Goal: Navigation & Orientation: Find specific page/section

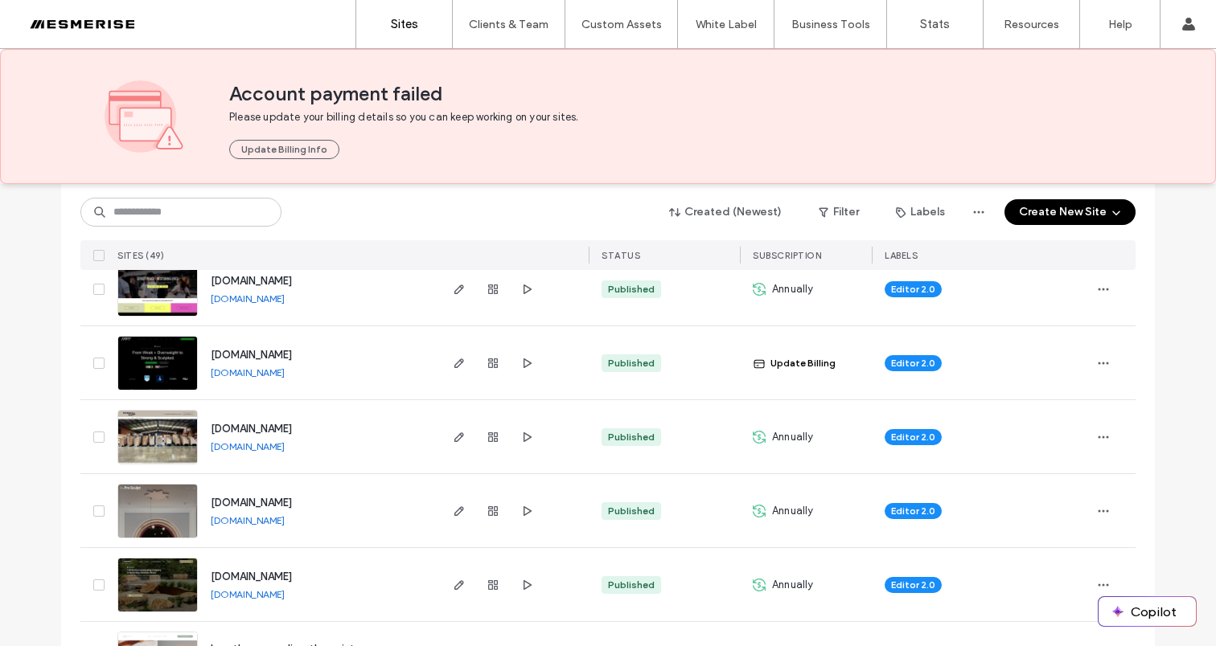
scroll to position [400, 0]
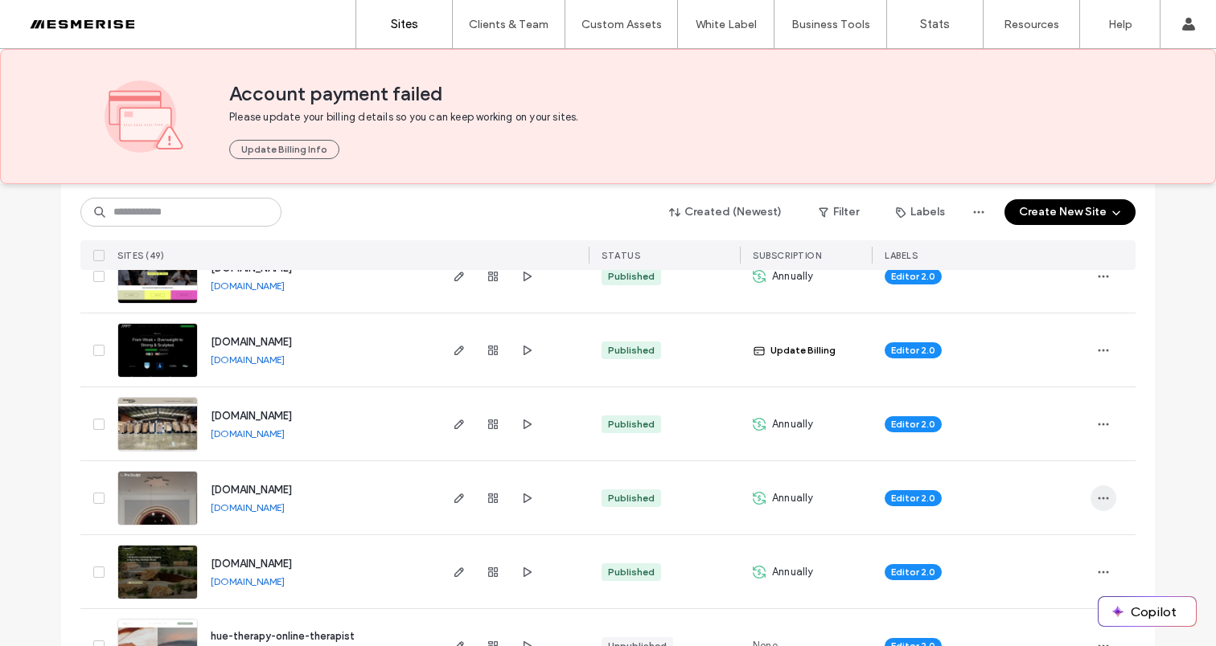
click at [1098, 498] on use "button" at bounding box center [1103, 498] width 10 height 2
click at [1031, 478] on div "Duplicate Site Save as Template Assign Label Unassign Label Reset Site Transfer…" at bounding box center [1038, 375] width 145 height 207
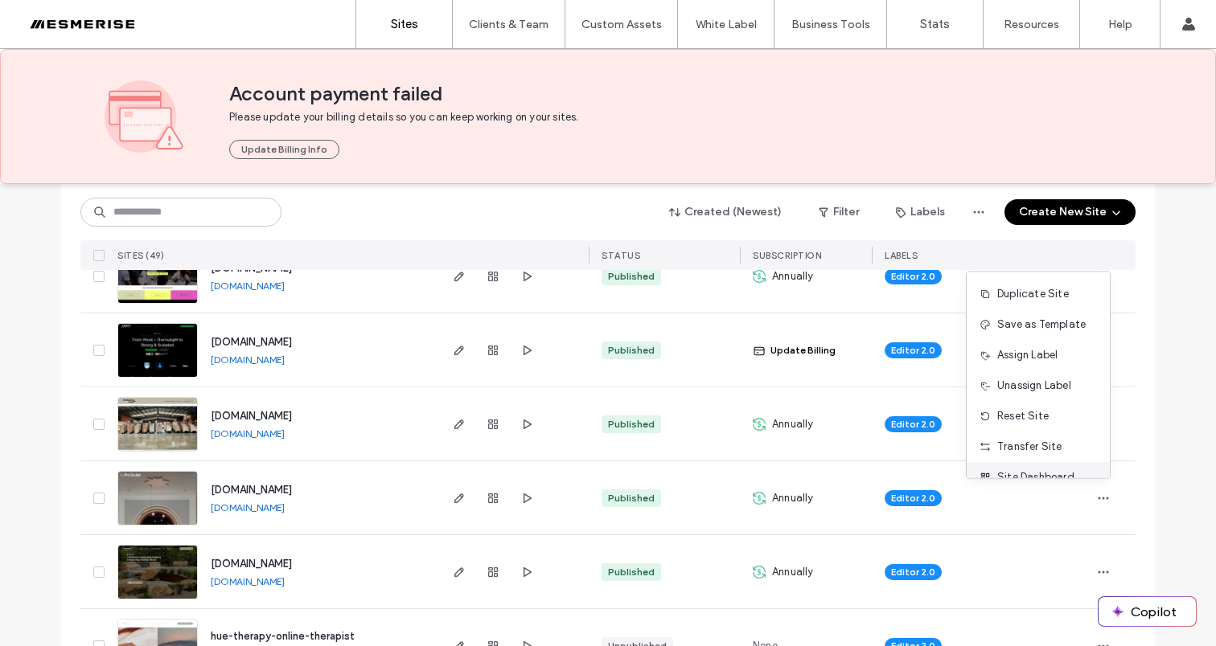
click at [1032, 474] on span "Site Dashboard" at bounding box center [1035, 478] width 77 height 16
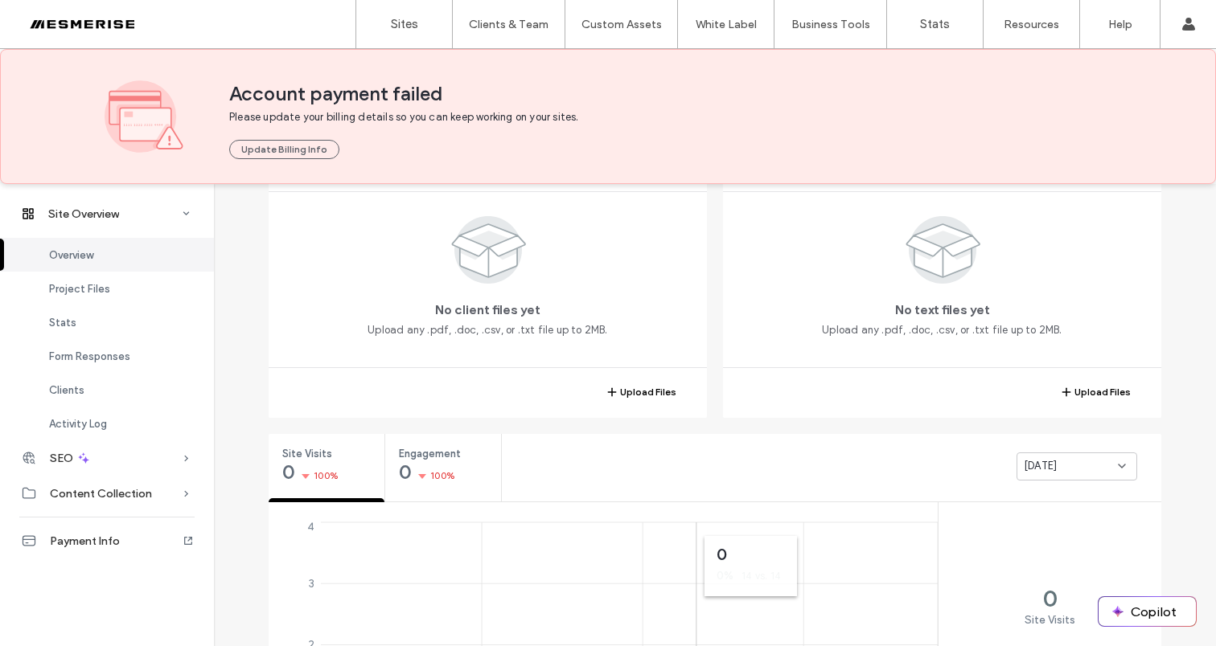
scroll to position [513, 0]
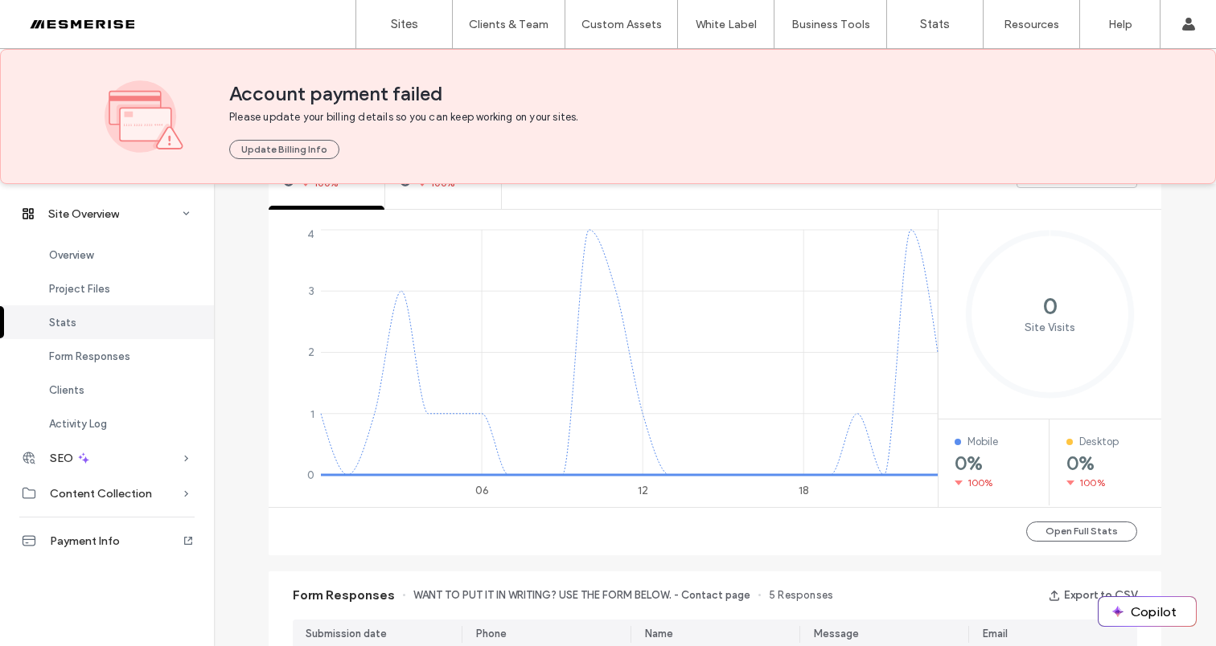
scroll to position [734, 0]
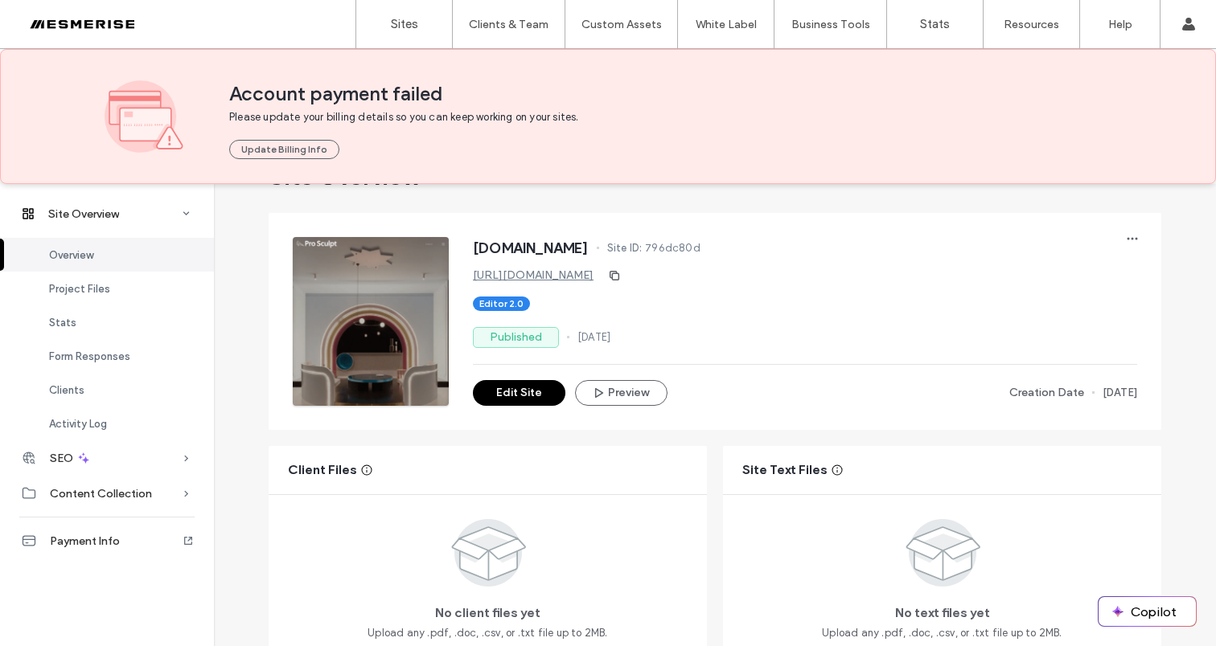
scroll to position [440, 0]
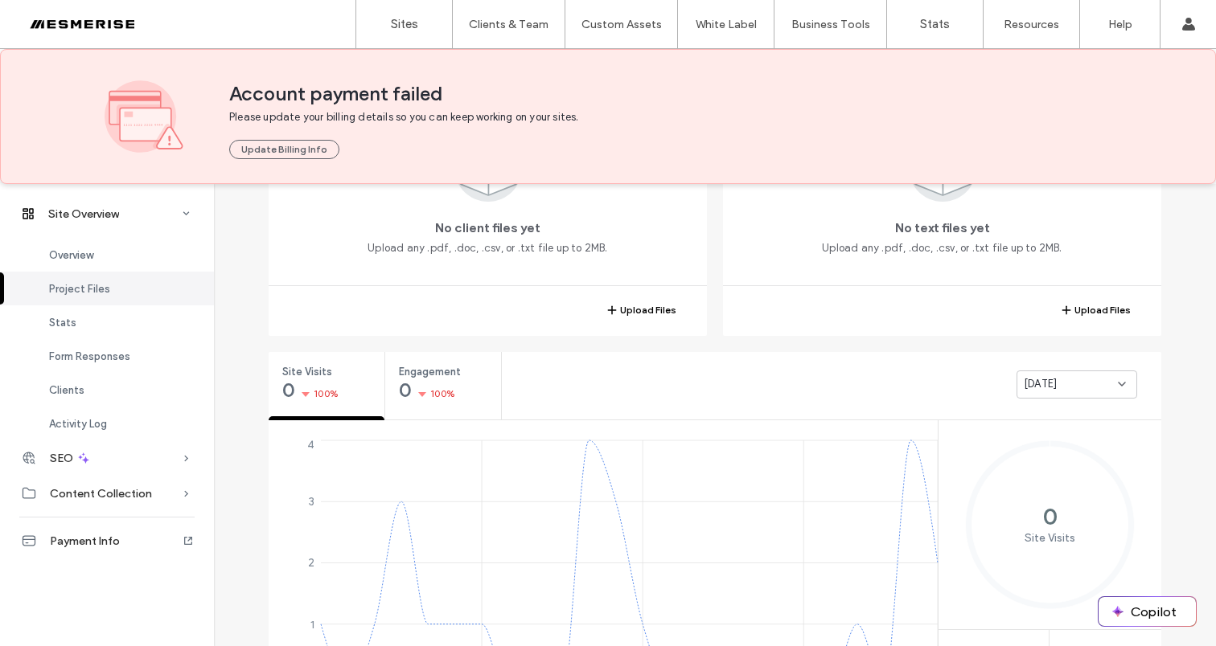
click at [1075, 384] on div "[DATE]" at bounding box center [1071, 384] width 94 height 16
click at [1061, 441] on span "Last 7 days" at bounding box center [1047, 441] width 58 height 16
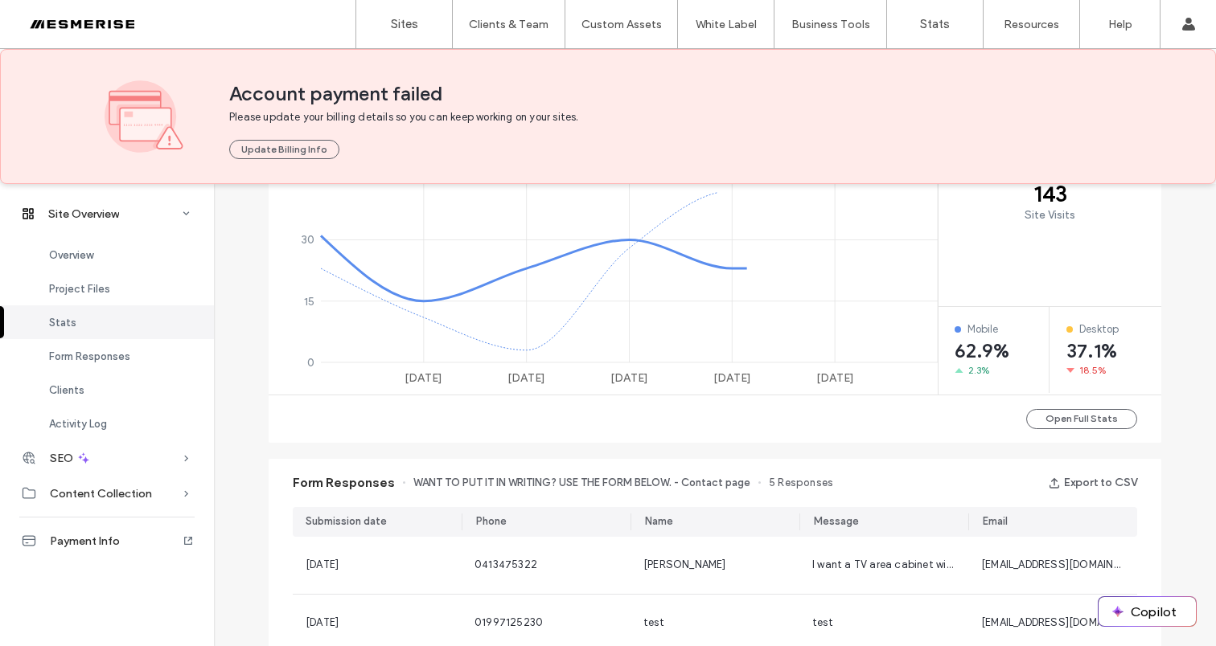
scroll to position [502, 0]
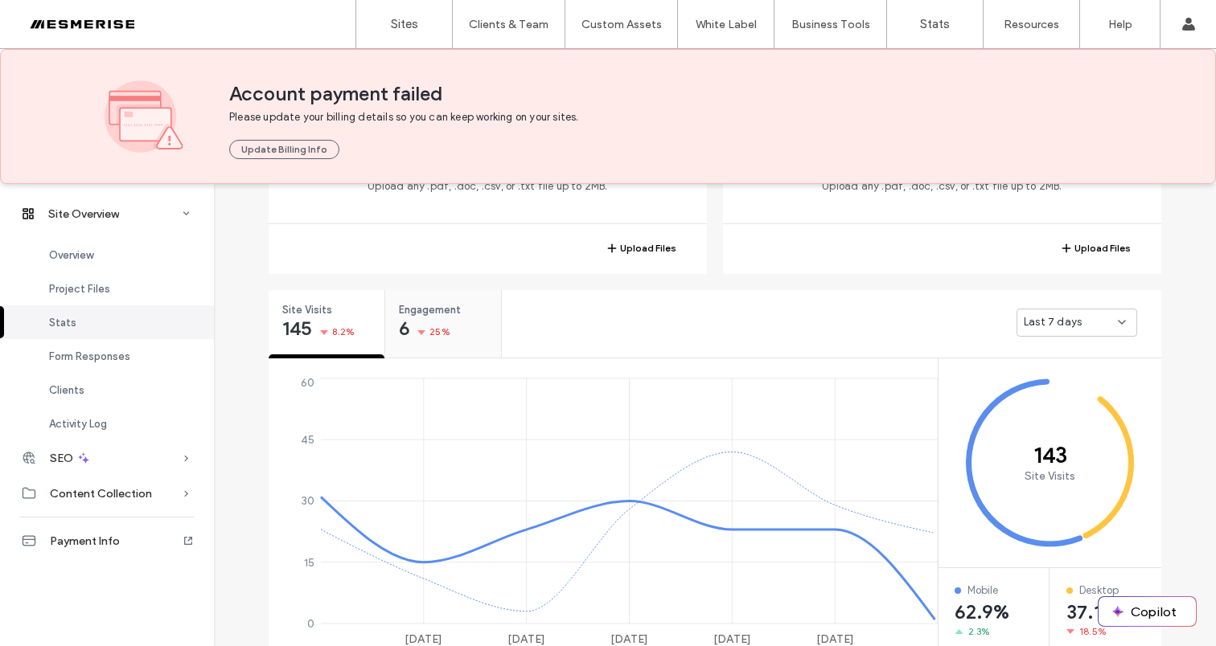
click at [385, 315] on div "Engagement 6 25%" at bounding box center [443, 320] width 116 height 60
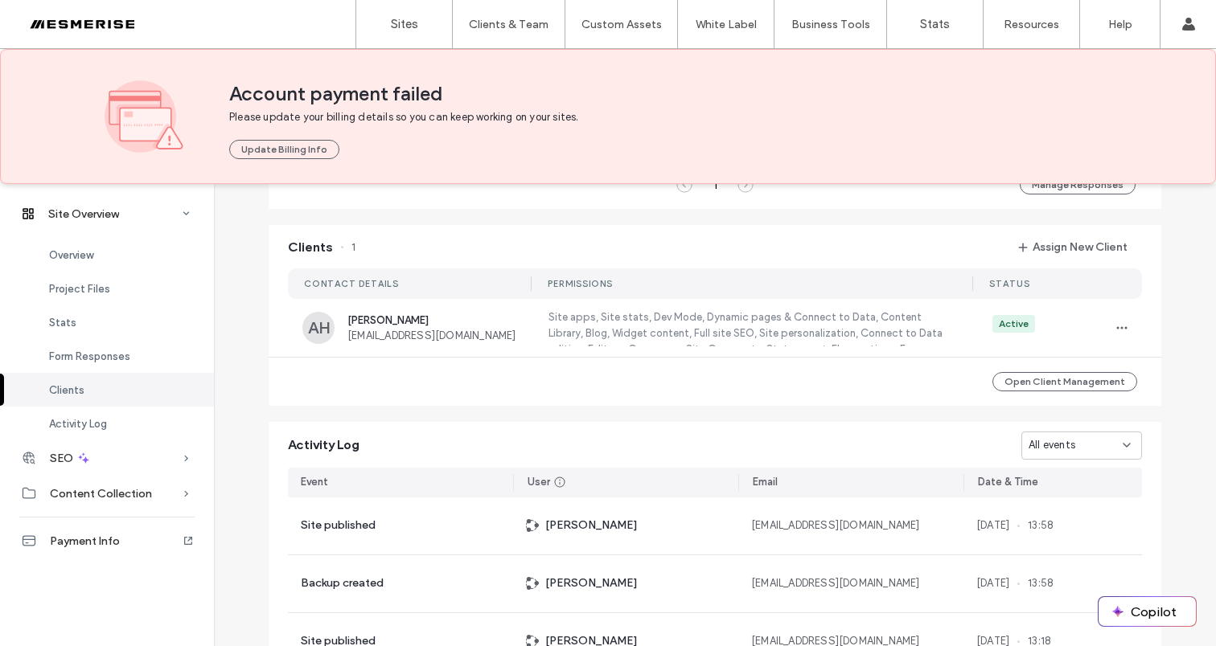
scroll to position [1509, 0]
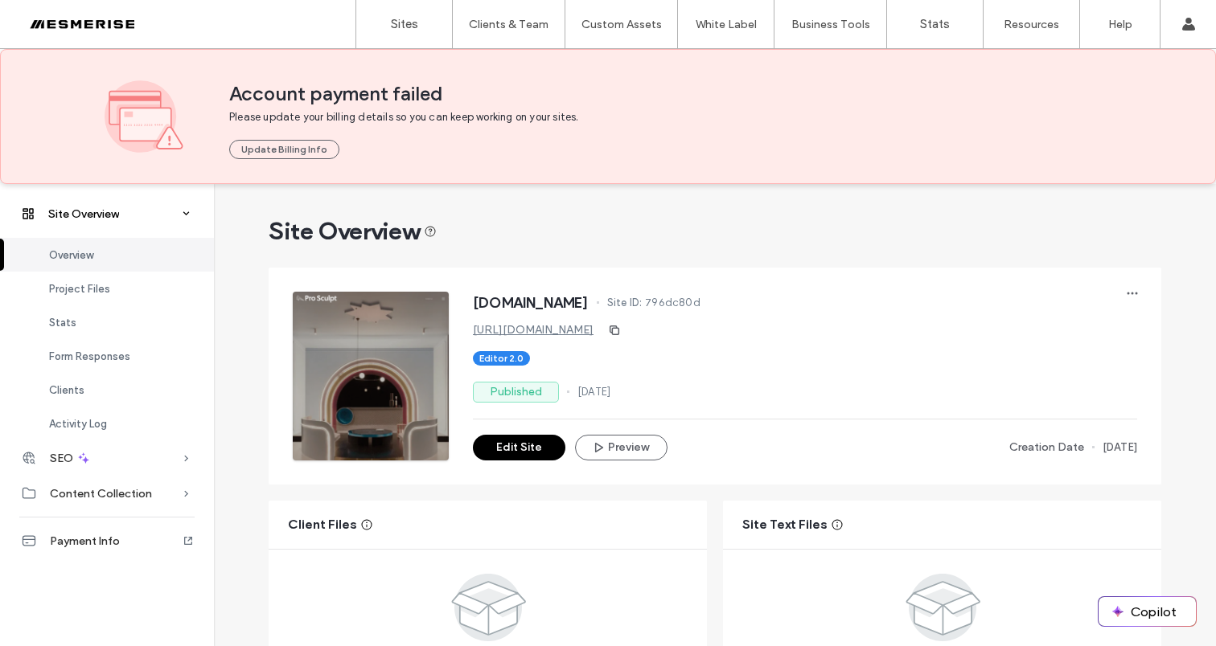
click at [86, 214] on span "Site Overview" at bounding box center [83, 214] width 71 height 14
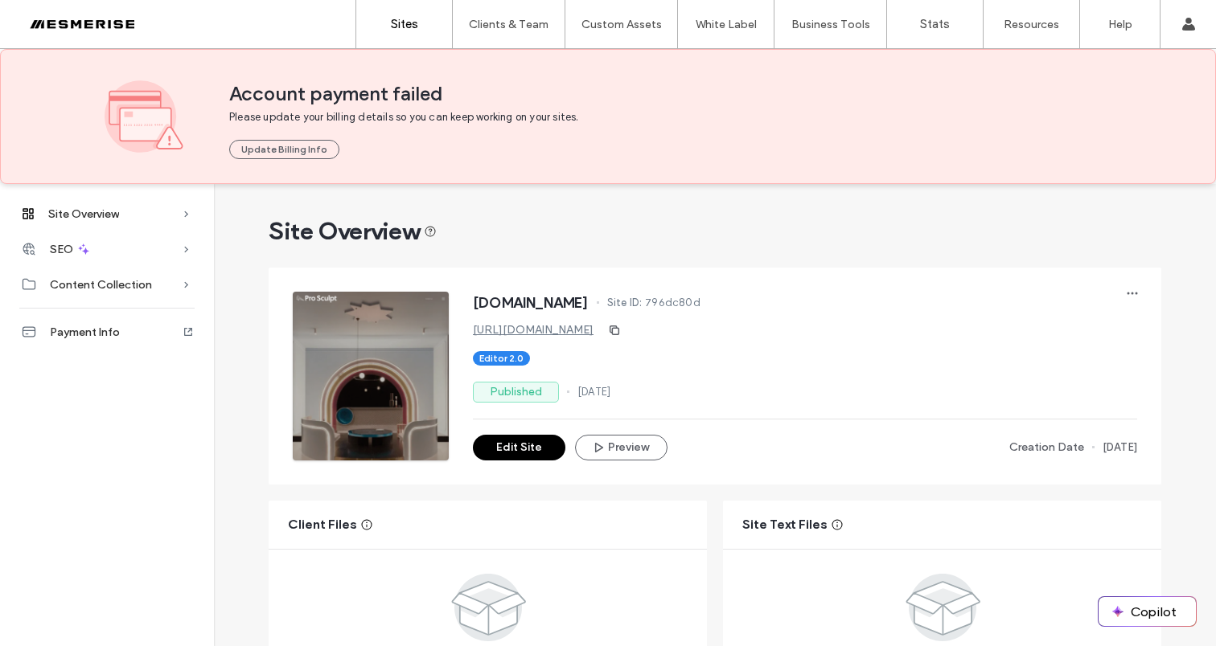
click at [412, 19] on label "Sites" at bounding box center [404, 24] width 27 height 14
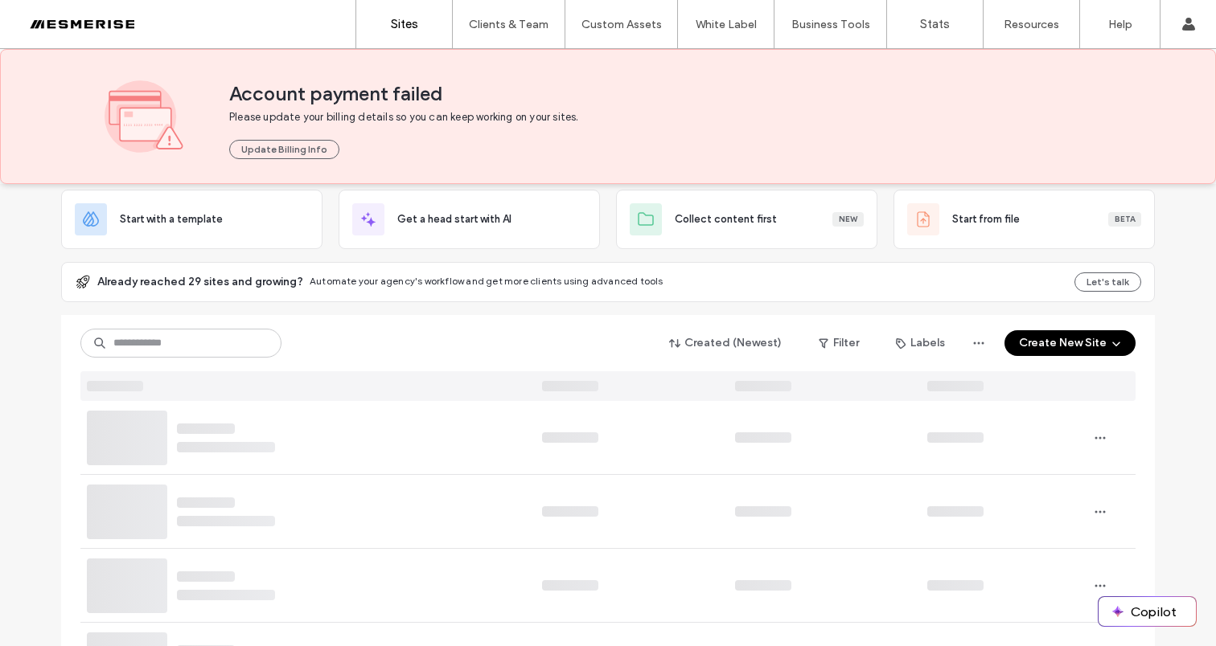
scroll to position [150, 0]
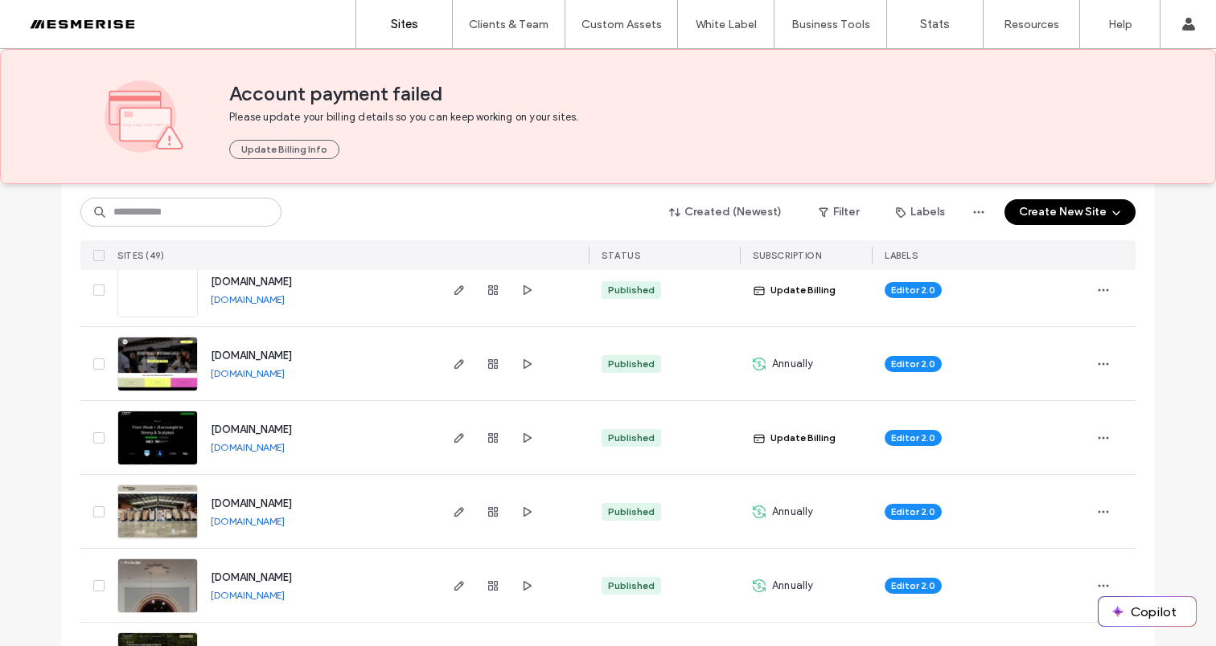
scroll to position [294, 0]
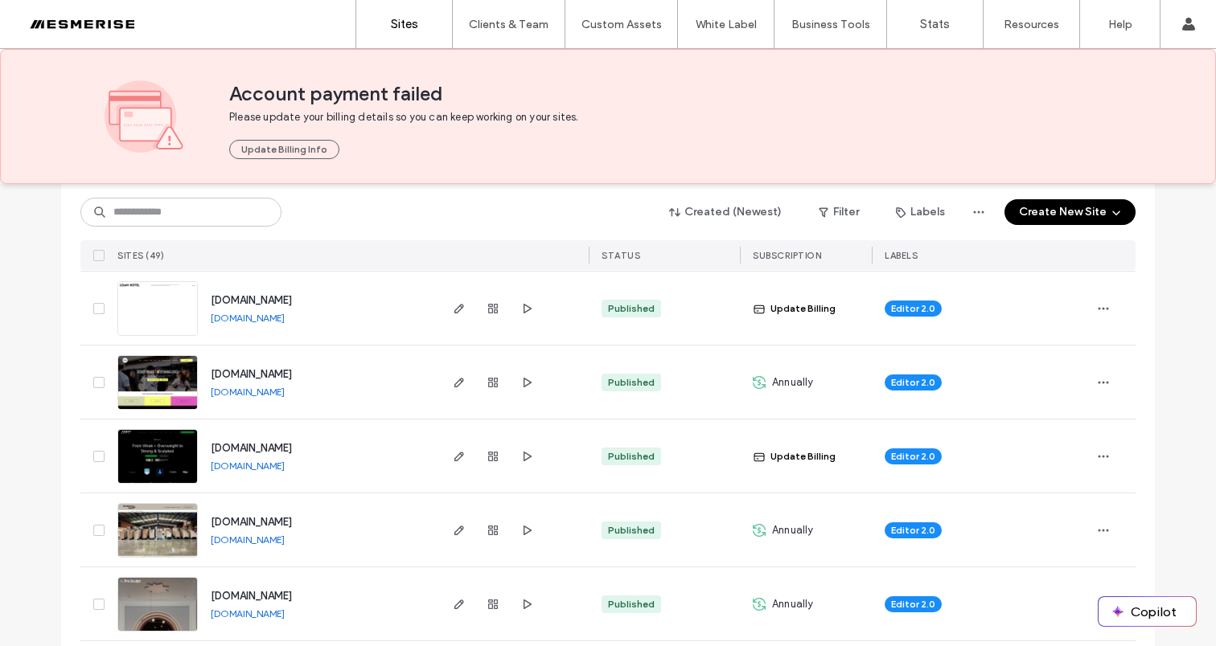
click at [292, 375] on span "[DOMAIN_NAME]" at bounding box center [251, 374] width 81 height 12
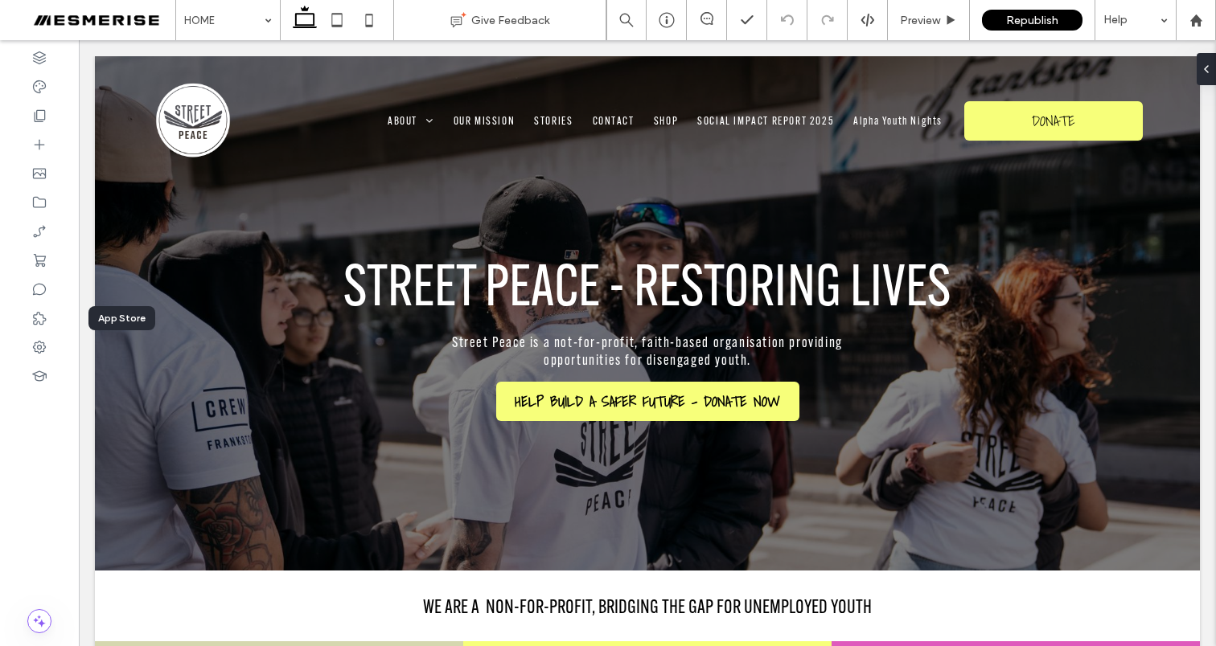
click at [42, 319] on icon at bounding box center [39, 318] width 16 height 16
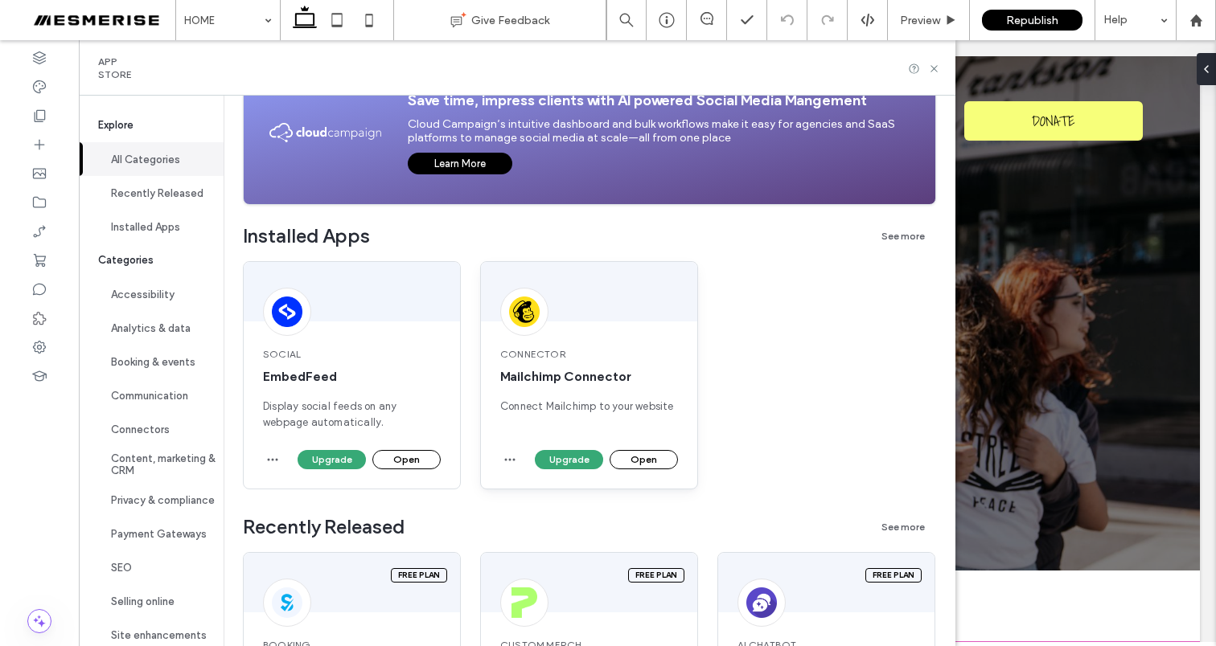
scroll to position [261, 0]
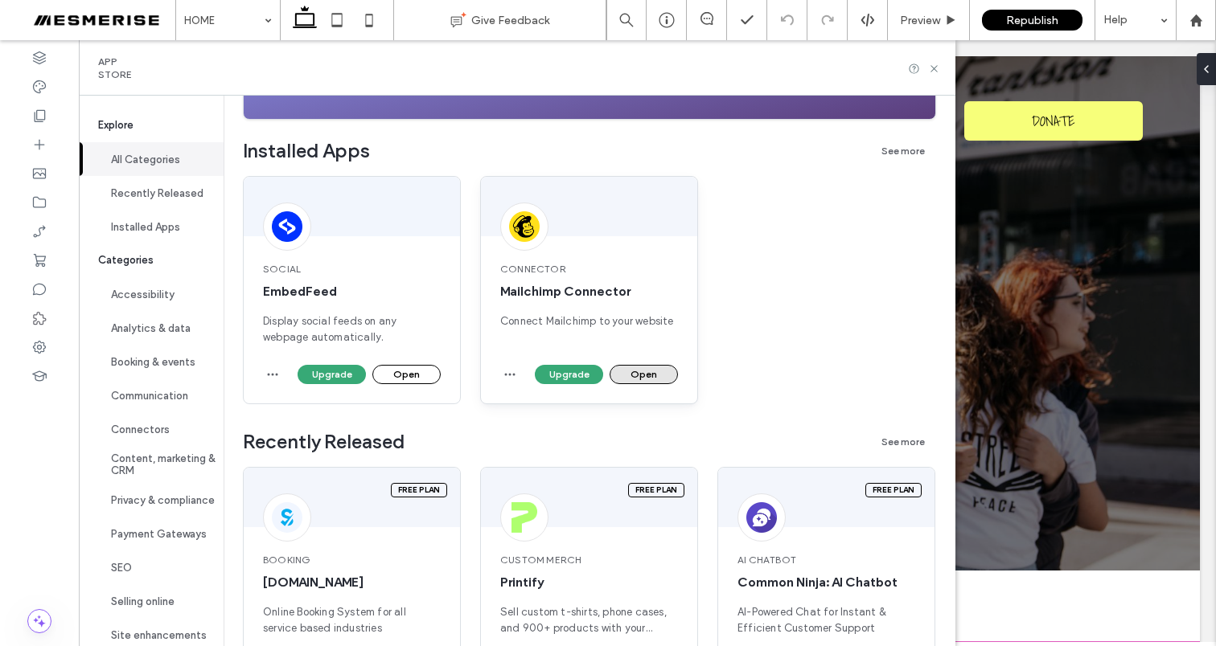
click at [654, 367] on button "Open" at bounding box center [643, 374] width 68 height 19
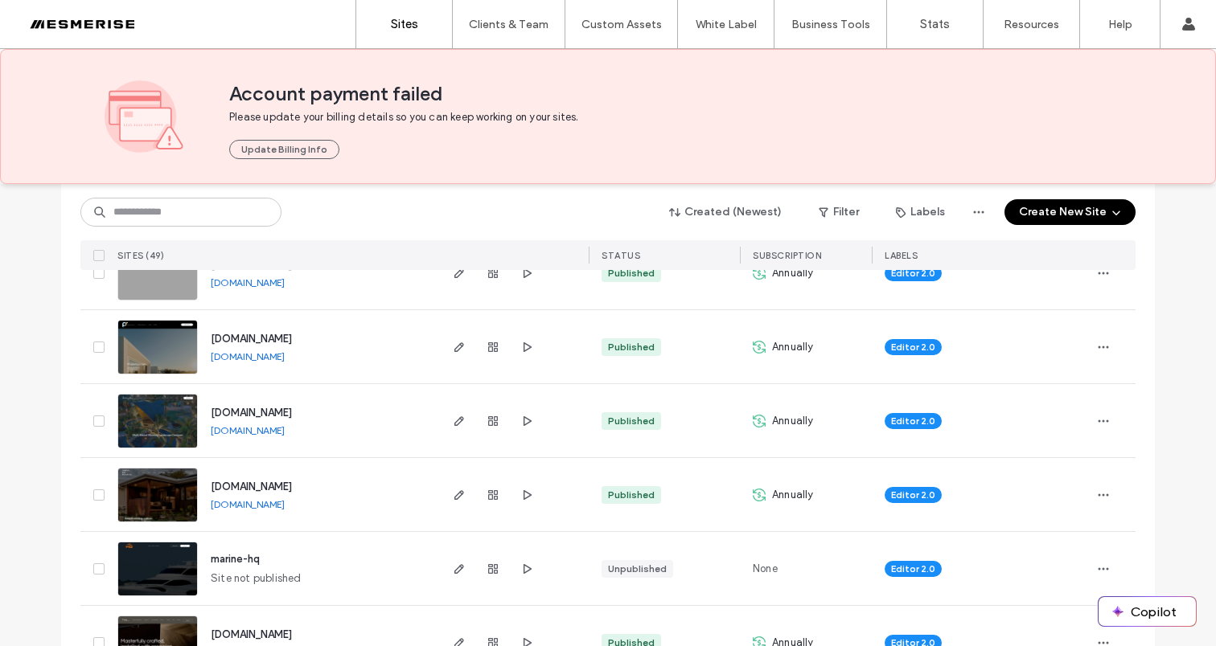
scroll to position [1039, 0]
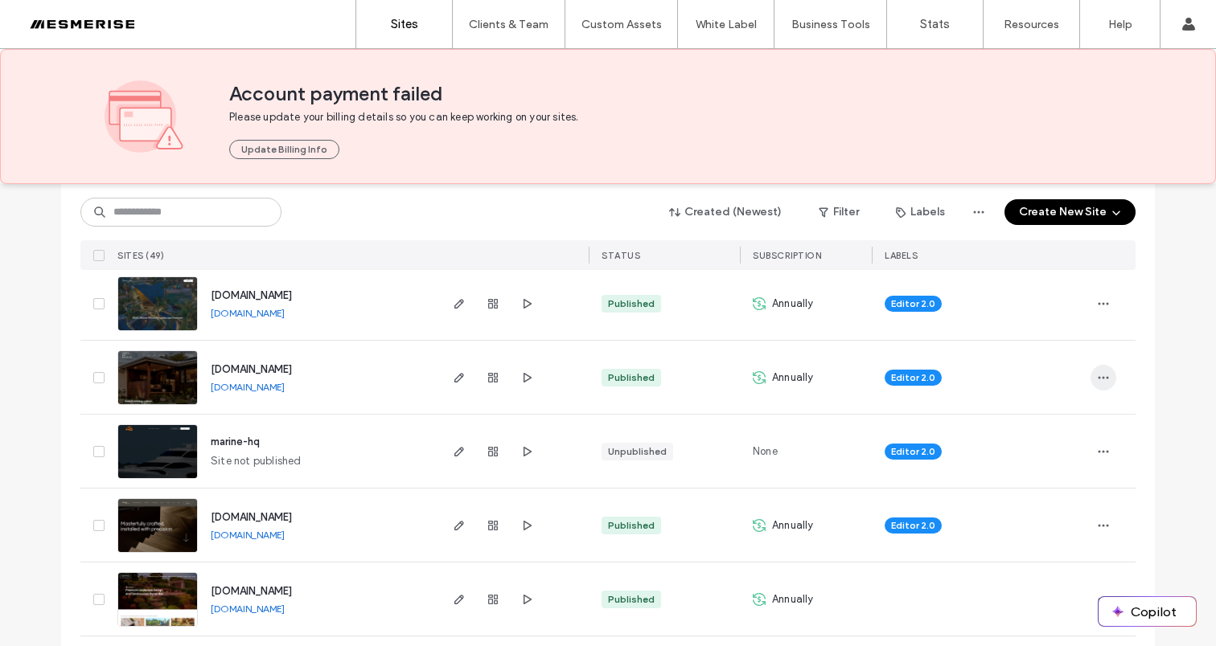
click at [1098, 375] on icon "button" at bounding box center [1103, 377] width 13 height 13
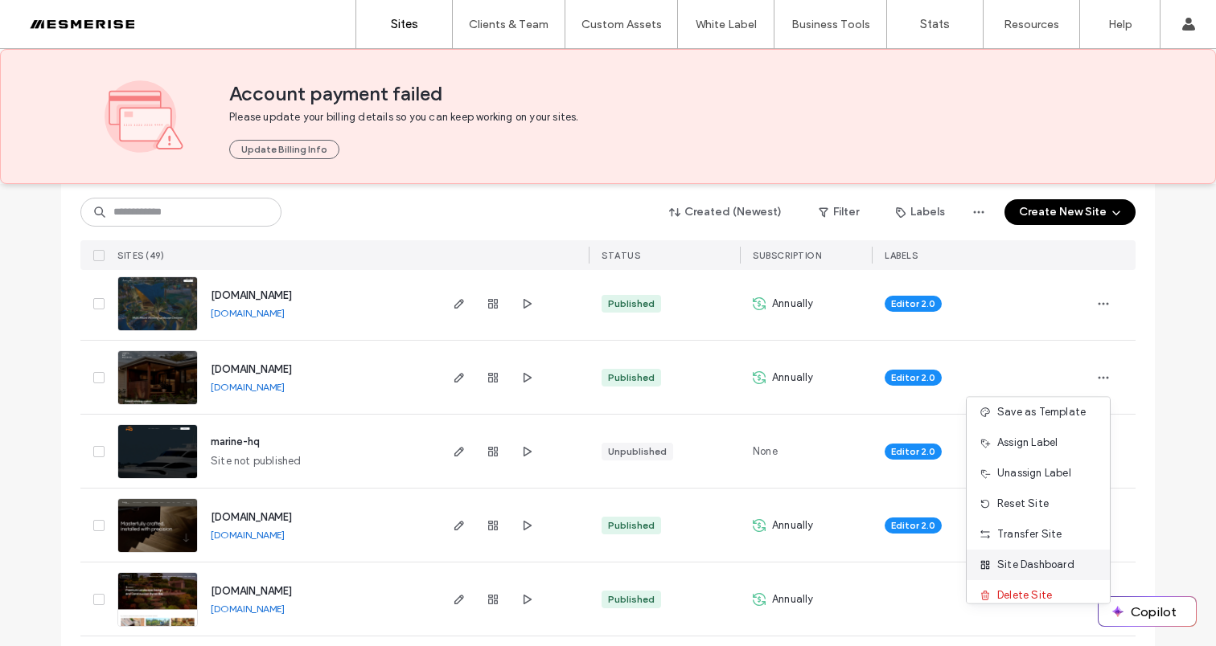
scroll to position [51, 0]
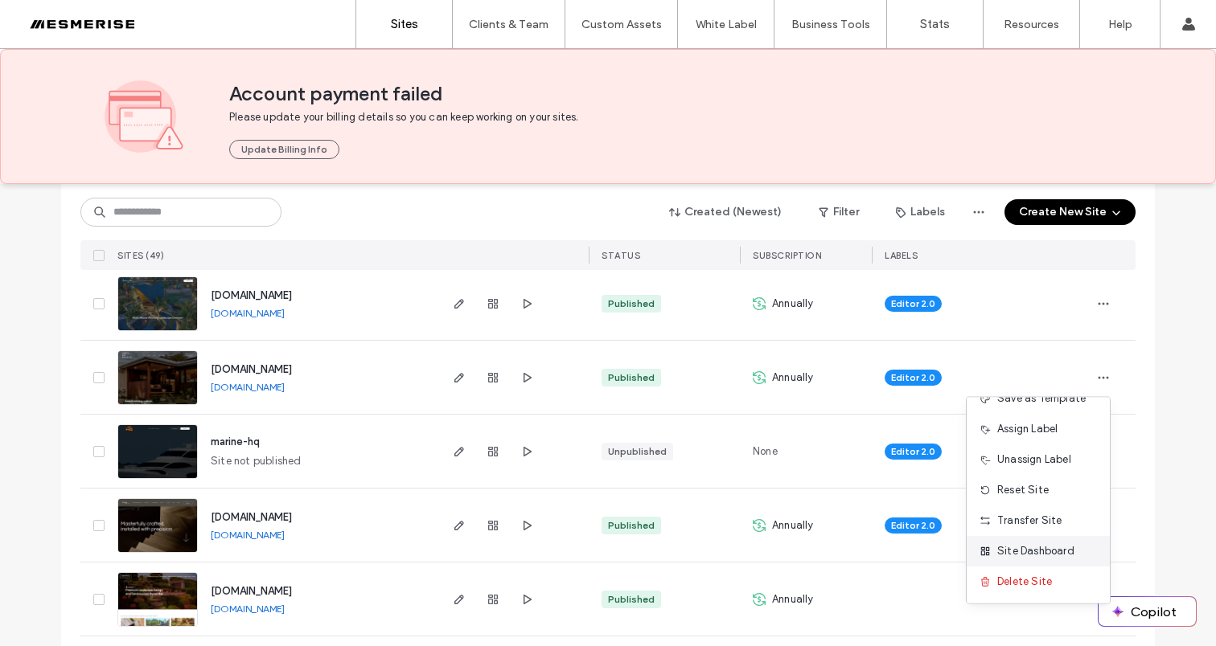
click at [1044, 552] on span "Site Dashboard" at bounding box center [1035, 552] width 77 height 16
